Goal: Task Accomplishment & Management: Manage account settings

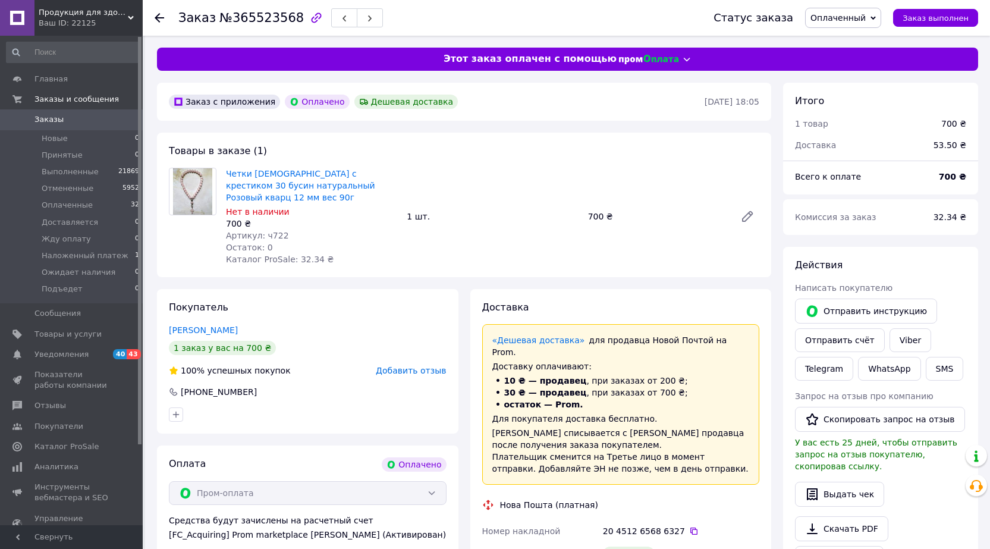
click at [391, 366] on span "Добавить отзыв" at bounding box center [411, 371] width 70 height 10
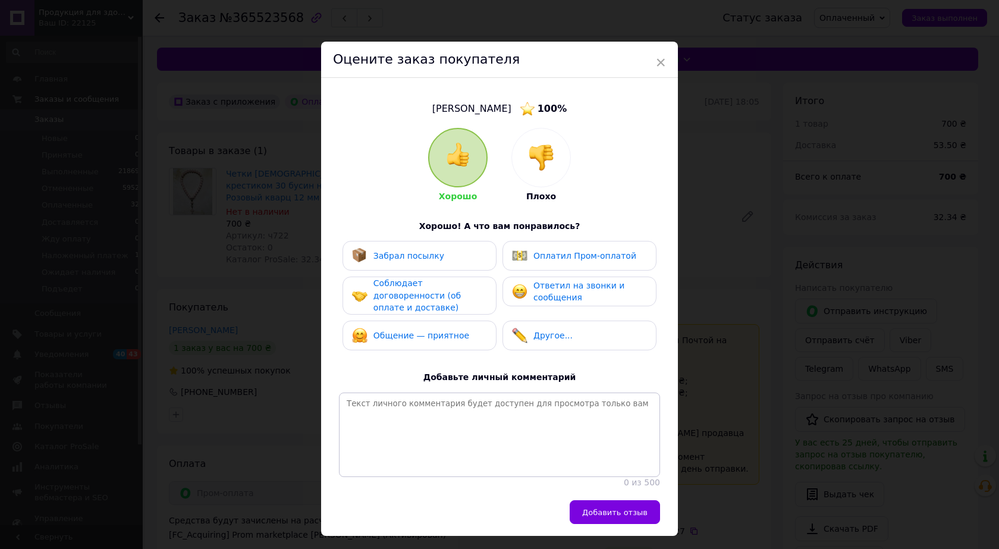
click at [416, 261] on div "Забрал посылку" at bounding box center [398, 255] width 92 height 15
click at [553, 252] on span "Оплатил Пром-оплатой" at bounding box center [585, 256] width 103 height 10
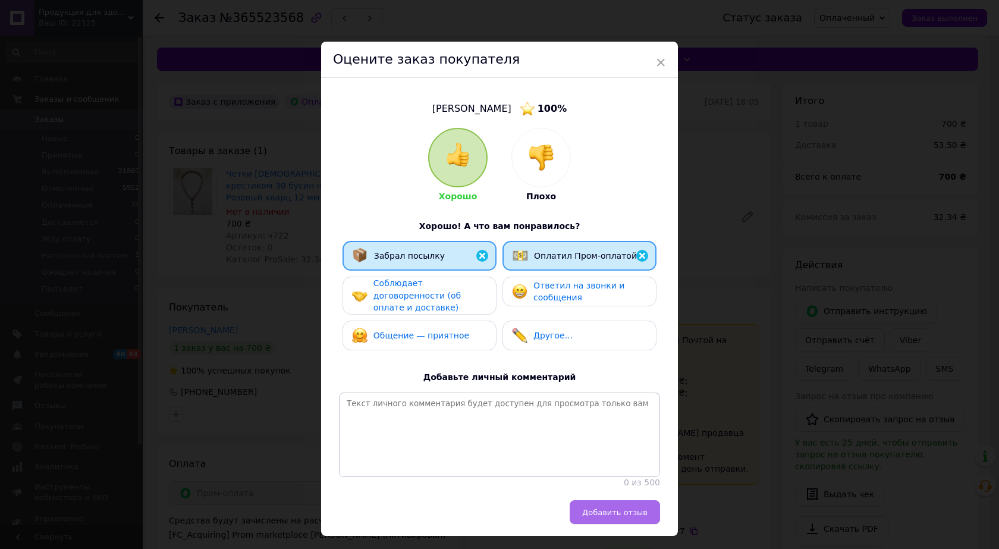
click at [625, 510] on span "Добавить отзыв" at bounding box center [614, 512] width 65 height 9
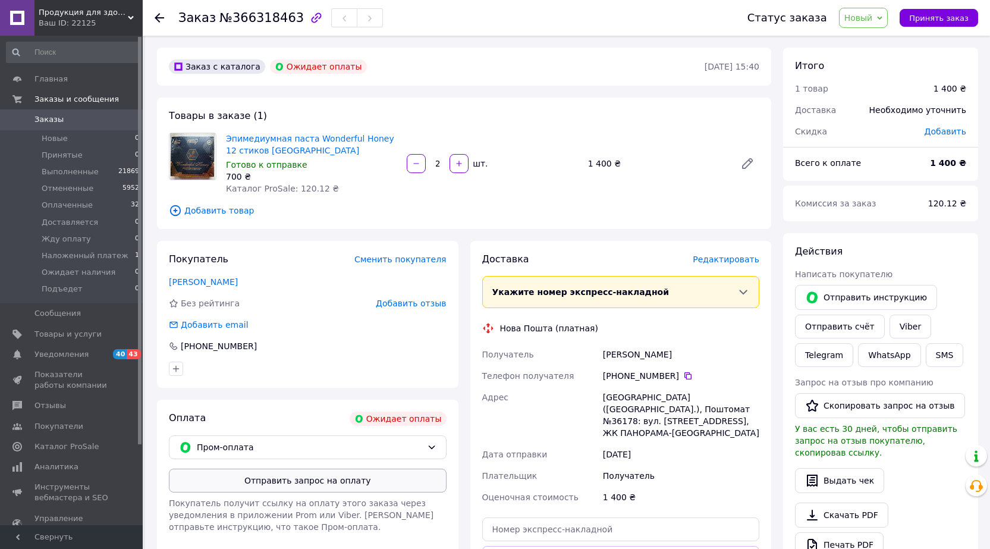
click at [359, 486] on button "Отправить запрос на оплату" at bounding box center [308, 481] width 278 height 24
drag, startPoint x: 603, startPoint y: 352, endPoint x: 702, endPoint y: 352, distance: 99.3
click at [702, 352] on div "[PERSON_NAME]" at bounding box center [681, 354] width 161 height 21
copy div "[PERSON_NAME]"
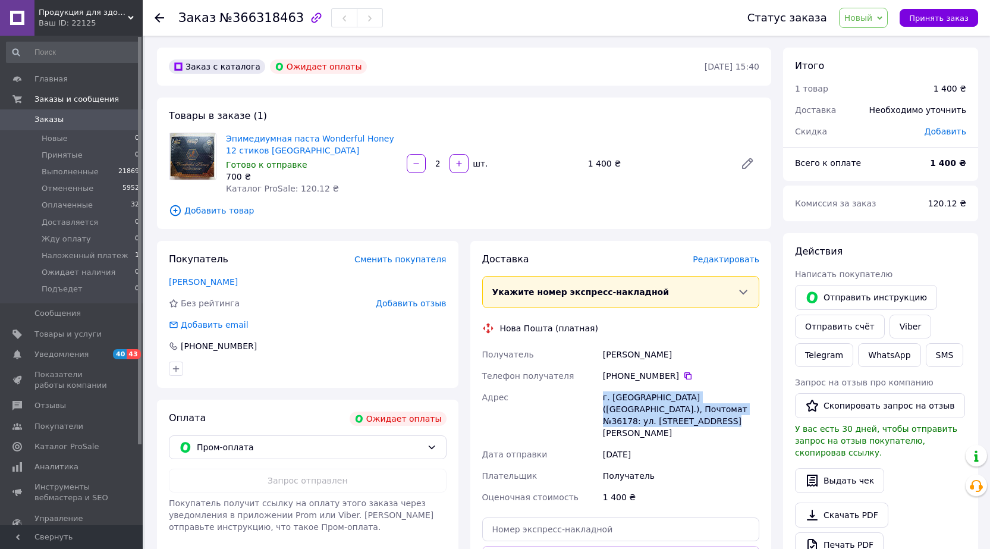
drag, startPoint x: 596, startPoint y: 397, endPoint x: 690, endPoint y: 424, distance: 97.7
click at [690, 424] on div "Получатель Артемович [PERSON_NAME] Телефон получателя [PHONE_NUMBER]   Адрес г.…" at bounding box center [621, 426] width 283 height 164
copy div "Адрес г. [GEOGRAPHIC_DATA] ([GEOGRAPHIC_DATA].), Почтомат №36178: ул. [STREET_A…"
click at [684, 375] on icon at bounding box center [689, 376] width 10 height 10
click at [47, 121] on span "Заказы" at bounding box center [49, 119] width 29 height 11
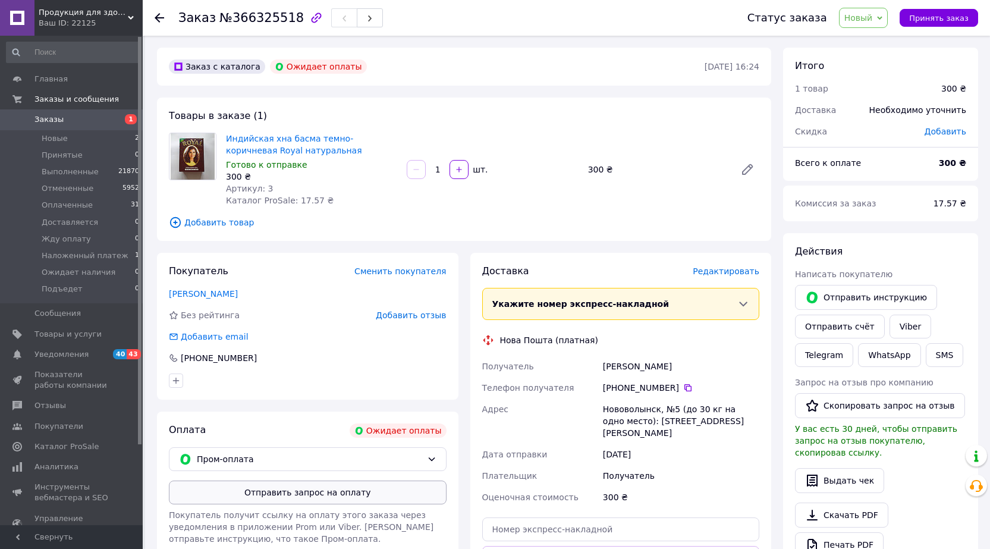
click at [379, 492] on button "Отправить запрос на оплату" at bounding box center [308, 493] width 278 height 24
drag, startPoint x: 605, startPoint y: 365, endPoint x: 698, endPoint y: 363, distance: 93.4
click at [698, 363] on div "Лебедюк Олена" at bounding box center [681, 366] width 161 height 21
copy div "Лебедюк Олена"
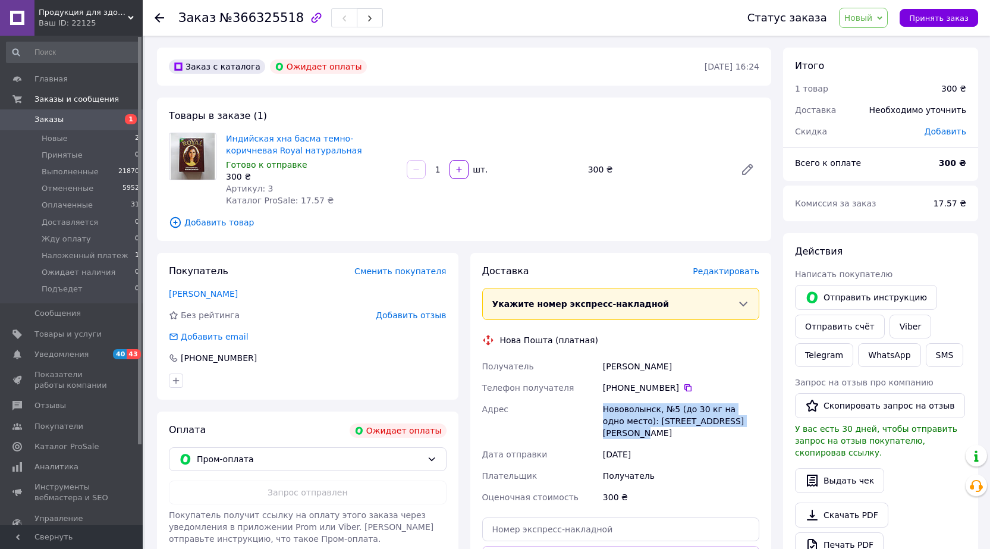
drag, startPoint x: 598, startPoint y: 406, endPoint x: 740, endPoint y: 418, distance: 142.7
click at [740, 419] on div "Получатель Лебедюк Олена Телефон получателя +380 96 171 16 67   Адрес Нововолын…" at bounding box center [621, 432] width 283 height 152
copy div "Адрес Нововолынск, №5 (до 30 кг на одно место): ул. Левка Лук'яненка, 13А"
click at [684, 383] on icon at bounding box center [689, 388] width 10 height 10
click at [39, 113] on link "Заказы 1" at bounding box center [73, 119] width 146 height 20
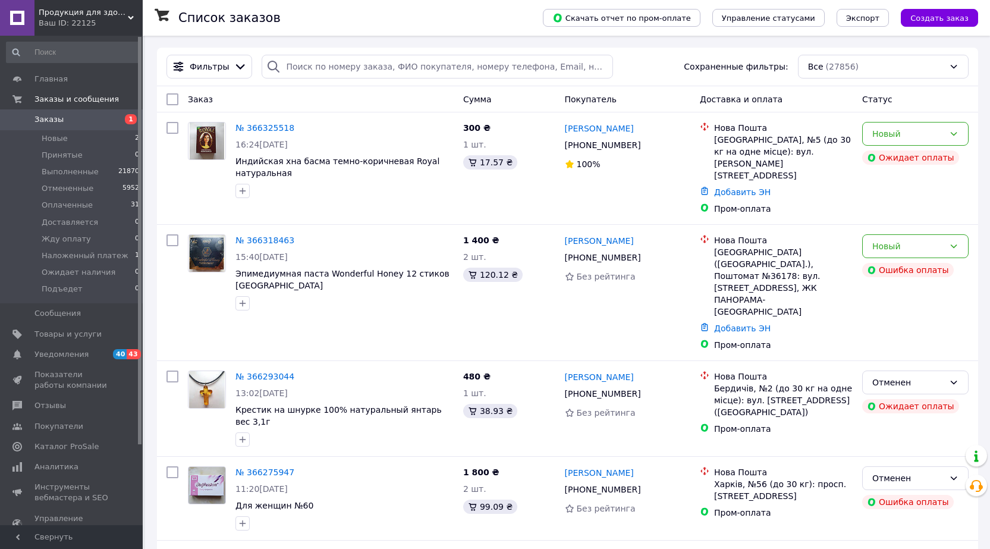
click at [44, 115] on span "Заказы" at bounding box center [49, 119] width 29 height 11
click at [56, 119] on span "Заказы" at bounding box center [49, 119] width 29 height 11
click at [46, 115] on span "Заказы" at bounding box center [49, 119] width 29 height 11
click at [264, 131] on link "№ 366325518" at bounding box center [265, 128] width 59 height 10
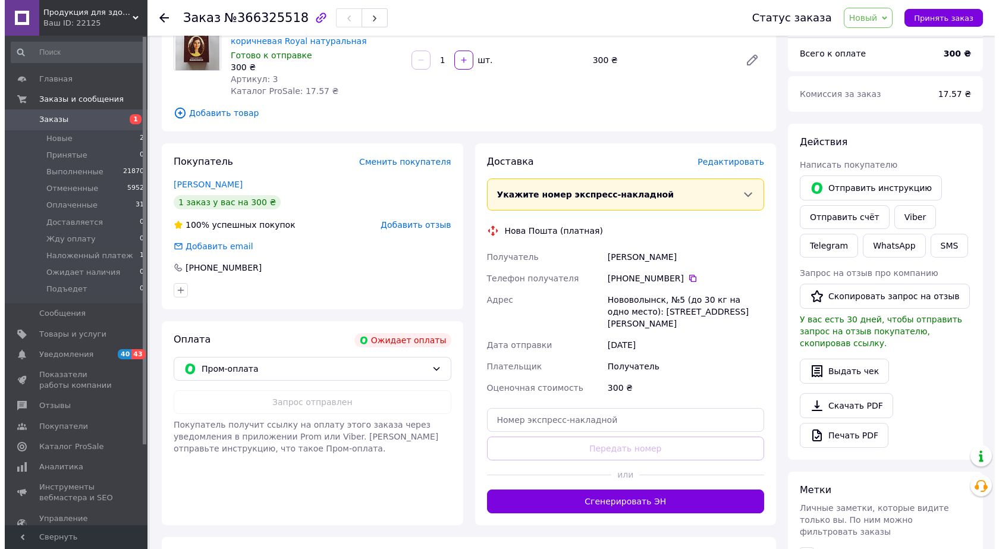
scroll to position [119, 0]
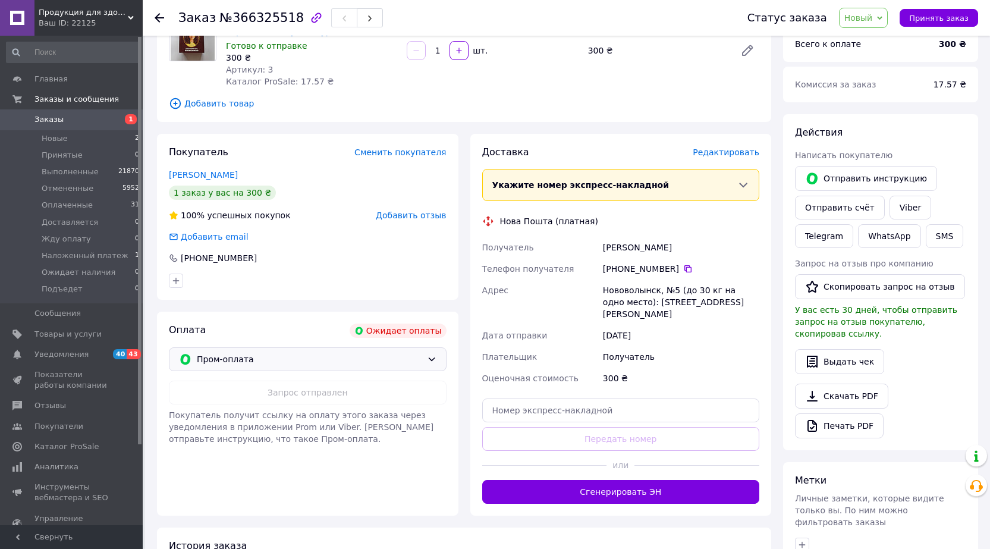
click at [362, 359] on span "Пром-оплата" at bounding box center [309, 359] width 225 height 13
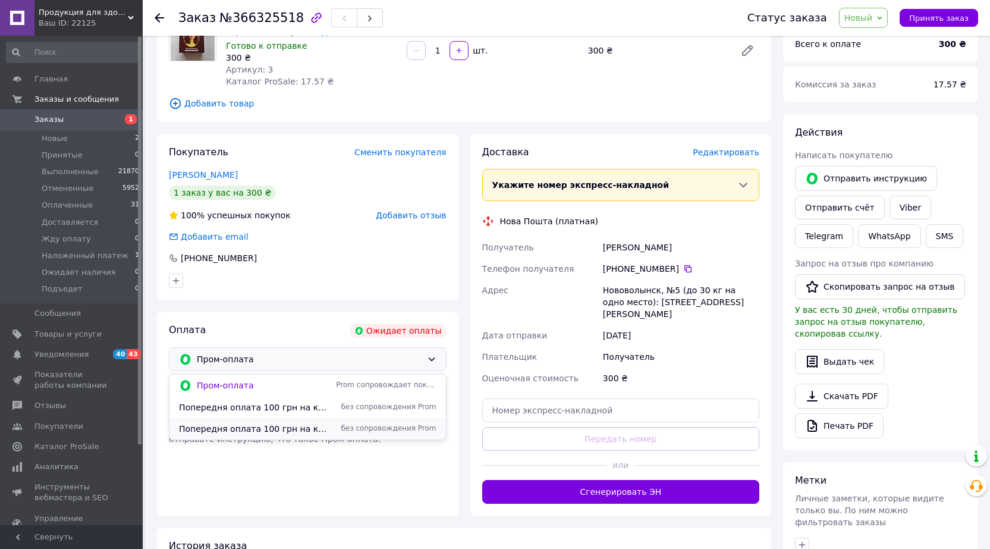
click at [363, 432] on span "без сопровождения Prom" at bounding box center [386, 429] width 100 height 10
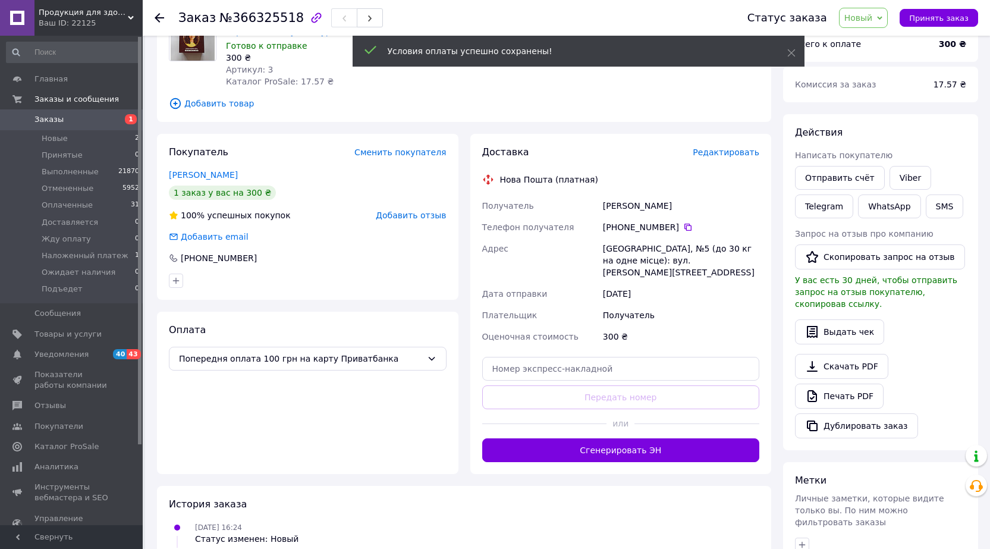
click at [863, 13] on span "Новый" at bounding box center [859, 18] width 29 height 10
click at [883, 117] on li "Доставляется" at bounding box center [889, 113] width 99 height 18
click at [738, 151] on span "Редактировать" at bounding box center [726, 153] width 67 height 10
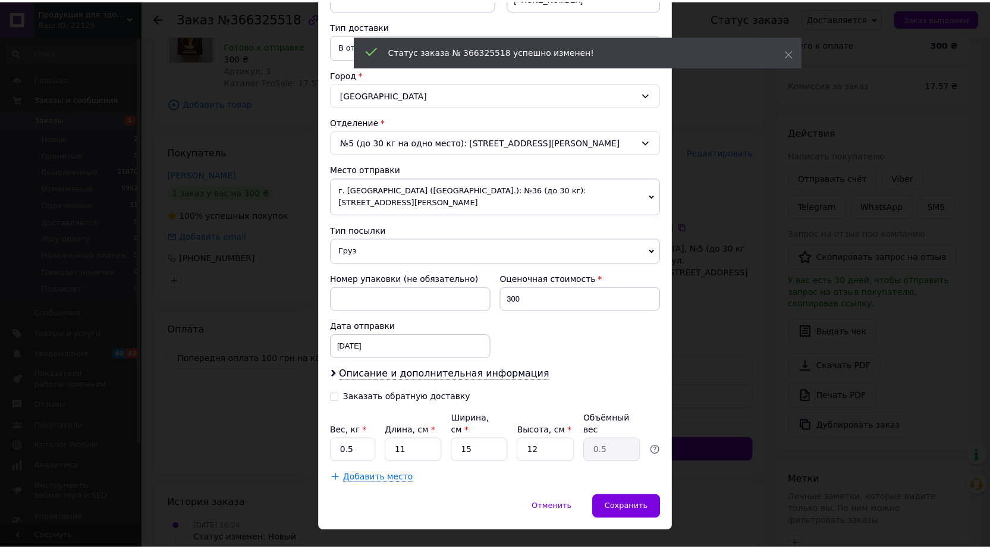
scroll to position [262, 0]
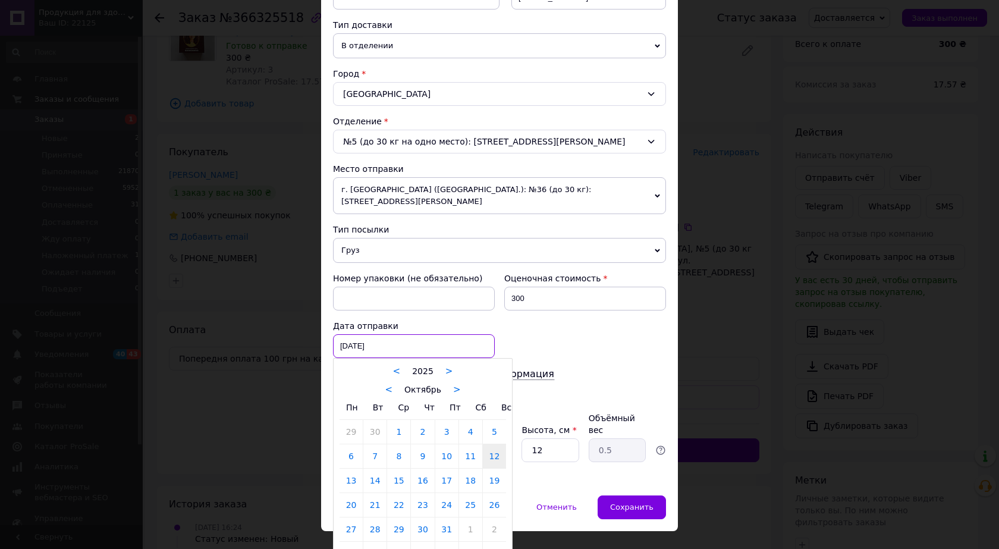
click at [361, 334] on div "12.10.2025 < 2025 > < Октябрь > Пн Вт Ср Чт Пт Сб Вс 29 30 1 2 3 4 5 6 7 8 9 10…" at bounding box center [414, 346] width 162 height 24
click at [351, 469] on link "13" at bounding box center [351, 481] width 23 height 24
type input "13.10.2025"
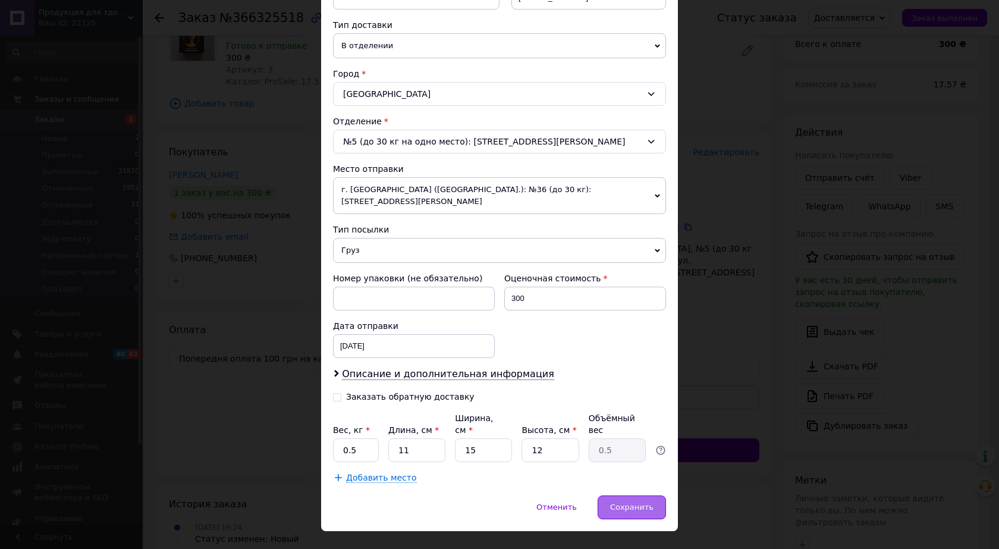
click at [629, 503] on span "Сохранить" at bounding box center [631, 507] width 43 height 9
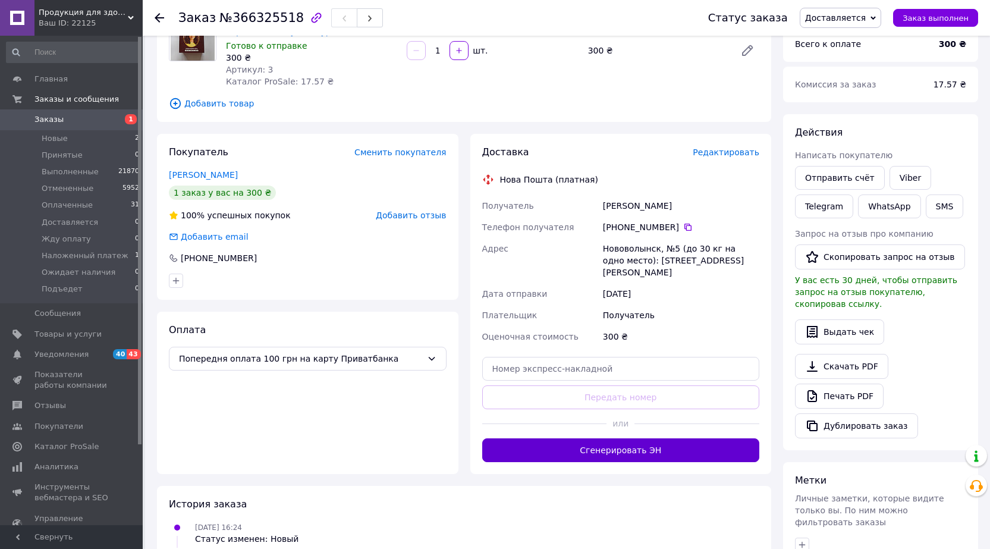
click at [695, 438] on button "Сгенерировать ЭН" at bounding box center [621, 450] width 278 height 24
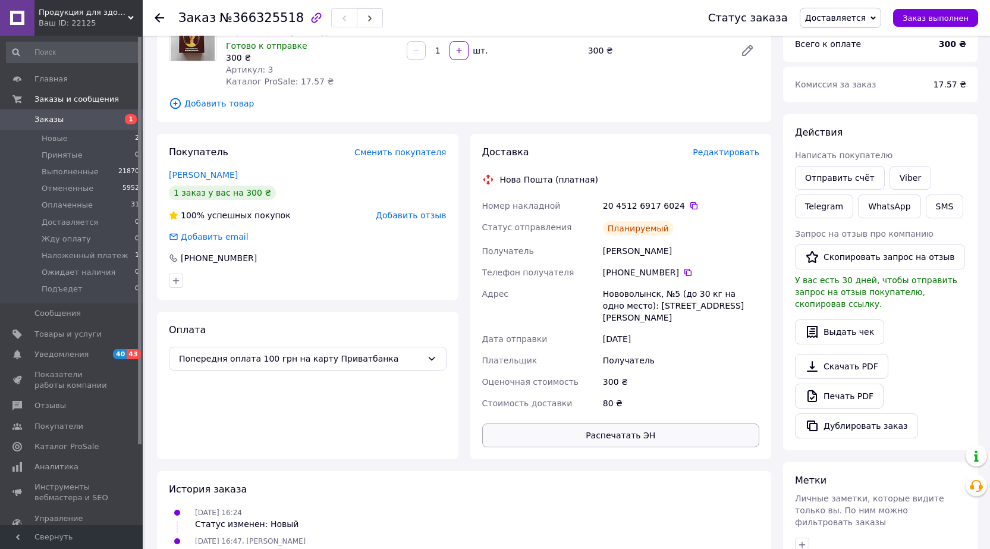
click at [670, 428] on button "Распечатать ЭН" at bounding box center [621, 436] width 278 height 24
click at [642, 424] on button "Распечатать ЭН" at bounding box center [621, 436] width 278 height 24
click at [689, 203] on icon at bounding box center [694, 206] width 10 height 10
click at [45, 118] on span "Заказы" at bounding box center [49, 119] width 29 height 11
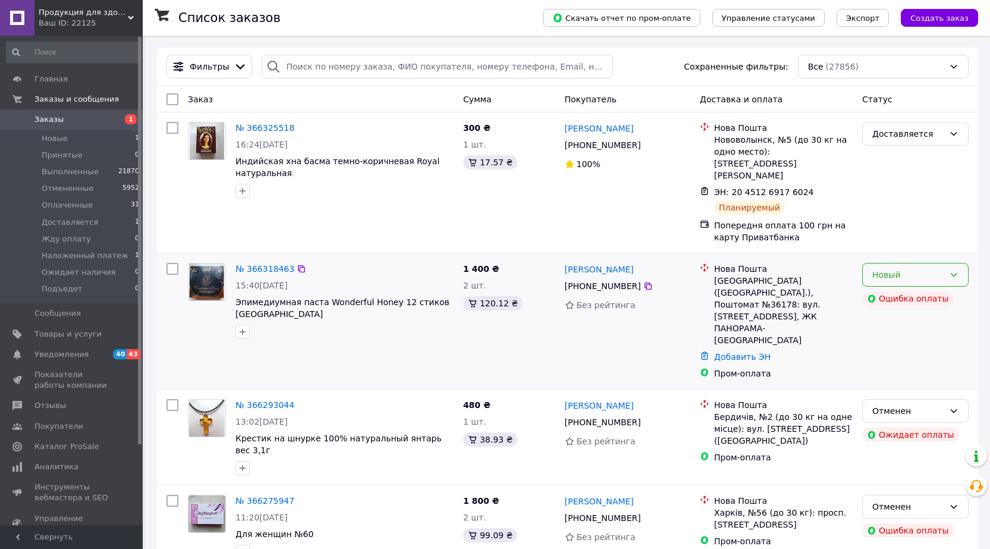
click at [958, 270] on icon at bounding box center [954, 275] width 10 height 10
click at [898, 320] on li "Отменен" at bounding box center [915, 319] width 105 height 21
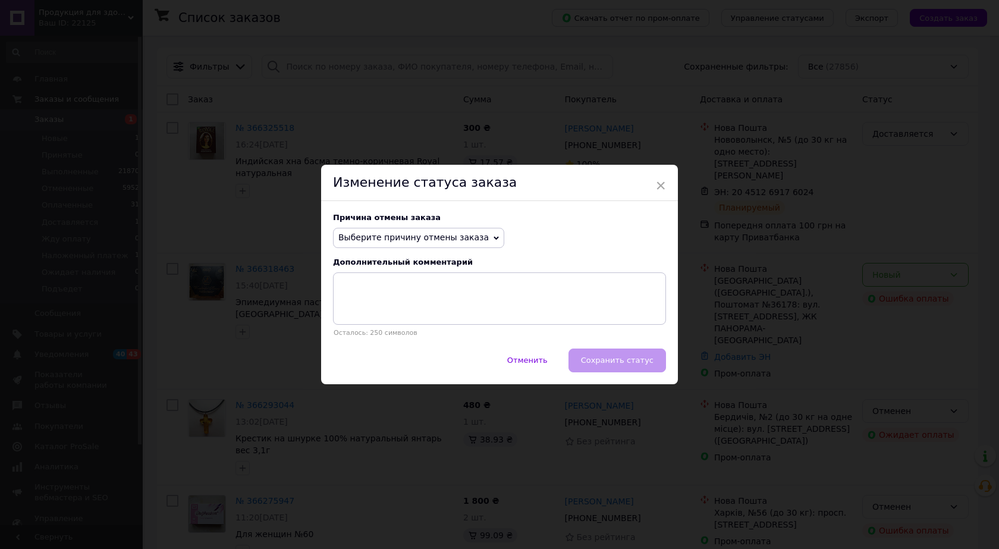
click at [420, 236] on span "Выберите причину отмены заказа" at bounding box center [413, 238] width 151 height 10
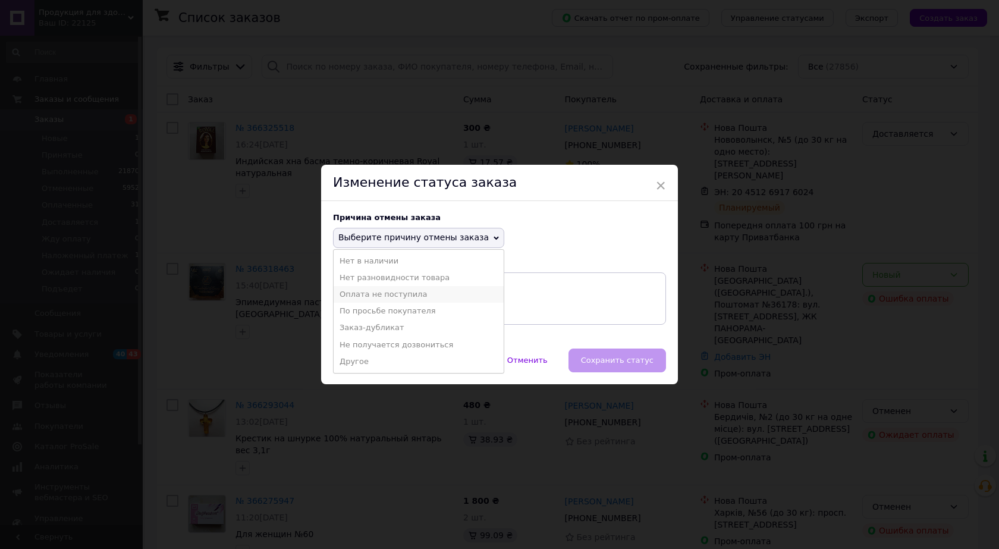
click at [371, 296] on li "Оплата не поступила" at bounding box center [419, 294] width 170 height 17
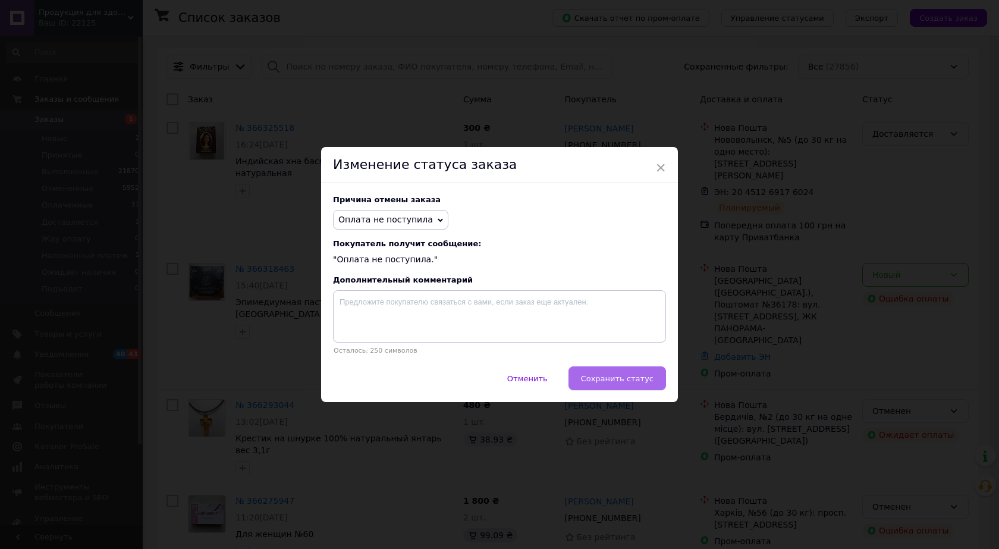
click at [632, 385] on button "Сохранить статус" at bounding box center [618, 378] width 98 height 24
